Goal: Transaction & Acquisition: Purchase product/service

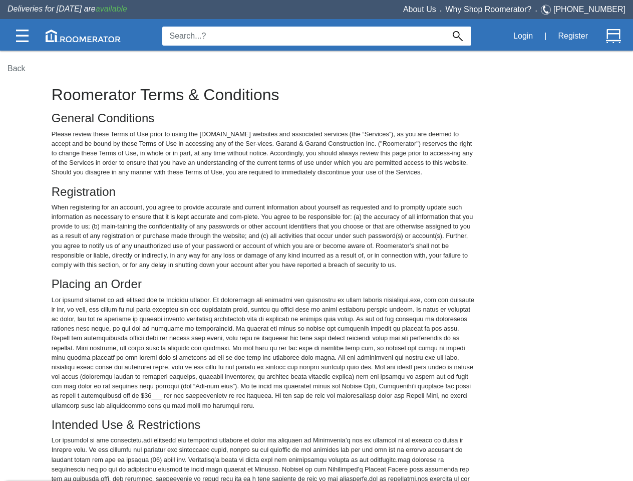
click at [22, 36] on img at bounding box center [22, 36] width 13 height 13
click at [83, 36] on img at bounding box center [83, 36] width 75 height 13
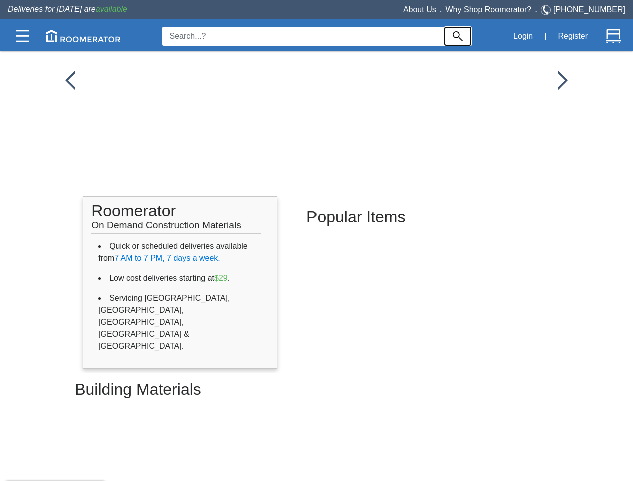
click at [458, 36] on img at bounding box center [458, 36] width 10 height 10
click at [523, 36] on button "Login" at bounding box center [523, 36] width 31 height 21
click at [573, 36] on button "Register" at bounding box center [573, 36] width 41 height 21
click at [614, 36] on img at bounding box center [613, 36] width 15 height 15
